Goal: Task Accomplishment & Management: Manage account settings

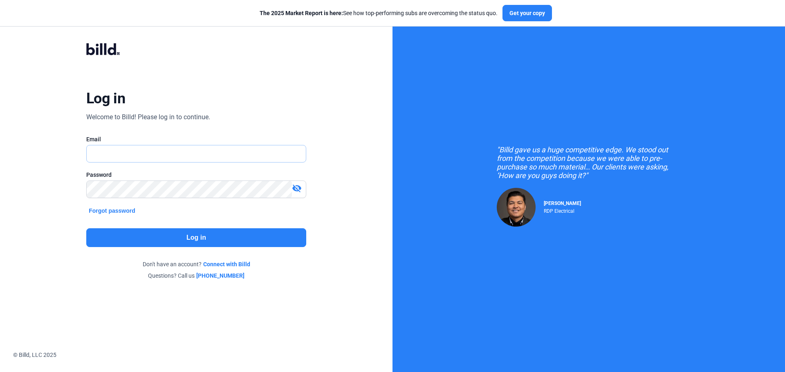
type input "[PERSON_NAME][EMAIL_ADDRESS][DOMAIN_NAME]"
click at [157, 227] on div "Log in Welcome to Billd! Please log in to continue. Email [PERSON_NAME][EMAIL_A…" at bounding box center [196, 161] width 282 height 268
click at [162, 233] on button "Log in" at bounding box center [196, 237] width 220 height 19
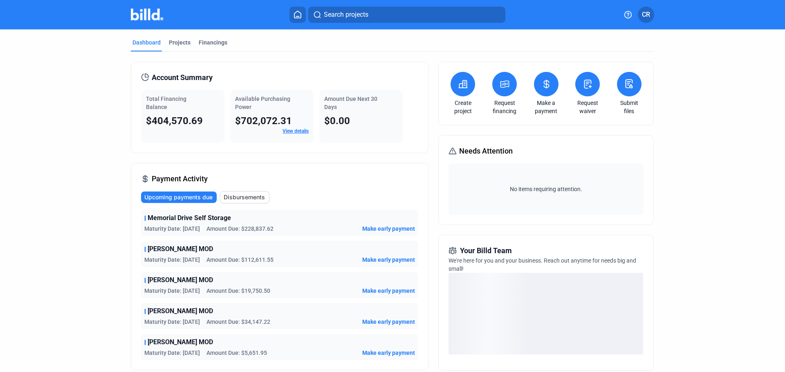
click at [296, 132] on link "View details" at bounding box center [295, 131] width 26 height 6
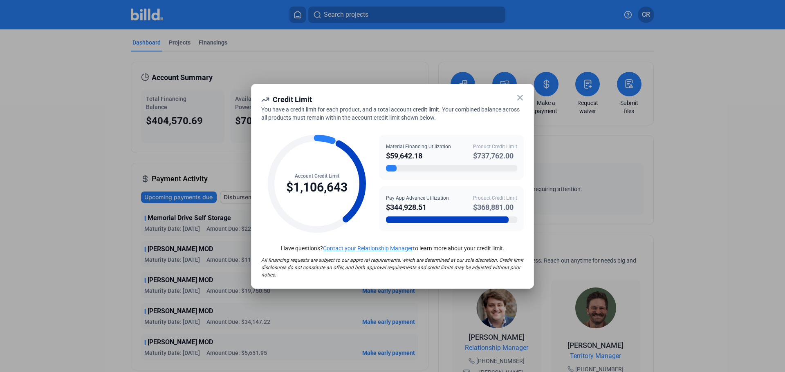
click at [517, 89] on div "Credit Limit You have a credit limit for each product, and a total account cred…" at bounding box center [392, 186] width 283 height 205
click at [522, 96] on icon at bounding box center [520, 98] width 10 height 10
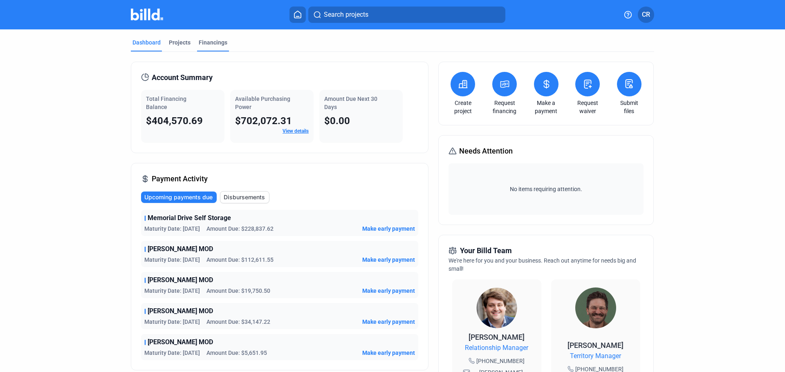
click at [201, 45] on div "Financings" at bounding box center [213, 42] width 29 height 8
